Goal: Task Accomplishment & Management: Complete application form

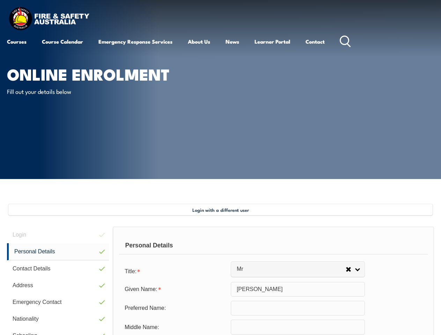
select select "Mr"
select select "M"
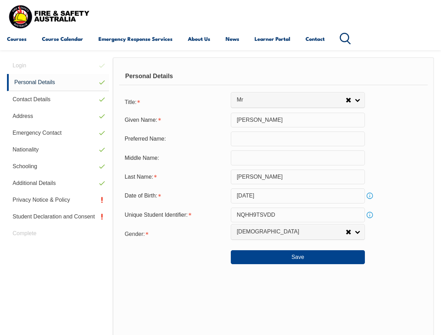
click at [220, 83] on div "Personal Details" at bounding box center [273, 76] width 308 height 17
click at [220, 196] on div "Date of Birth:" at bounding box center [175, 195] width 112 height 13
click at [58, 66] on div "Login Personal Details Contact Details Address Emergency Contact Nationality Sc…" at bounding box center [60, 238] width 106 height 362
click at [58, 82] on link "Personal Details" at bounding box center [58, 82] width 102 height 17
click at [58, 99] on link "Contact Details" at bounding box center [58, 99] width 102 height 17
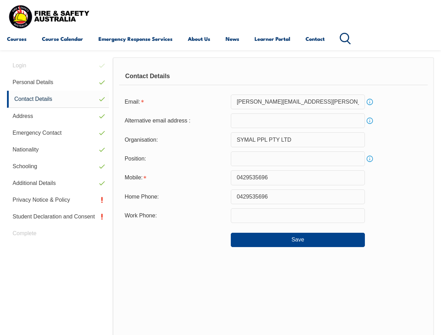
click at [58, 116] on link "Address" at bounding box center [58, 116] width 102 height 17
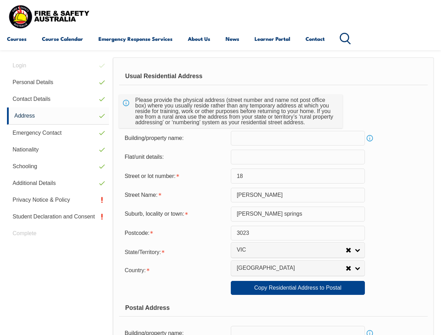
click at [58, 133] on link "Emergency Contact" at bounding box center [58, 133] width 102 height 17
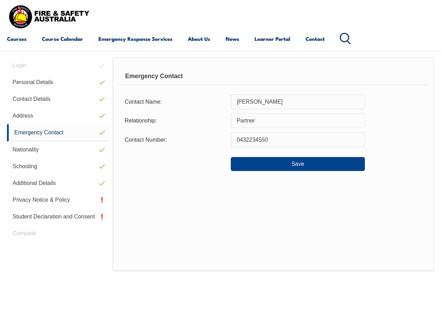
click at [58, 150] on link "Nationality" at bounding box center [58, 149] width 102 height 17
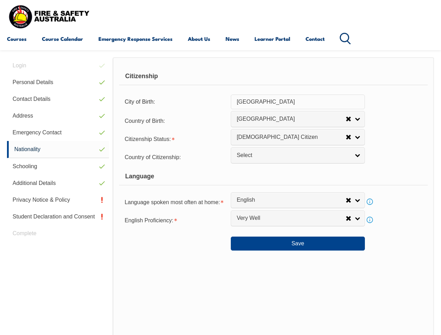
click at [58, 166] on link "Schooling" at bounding box center [58, 166] width 102 height 17
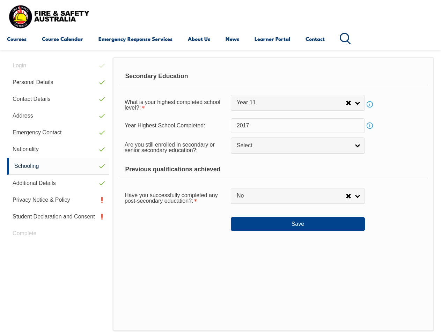
click at [58, 183] on link "Additional Details" at bounding box center [58, 183] width 102 height 17
